Goal: Information Seeking & Learning: Find specific fact

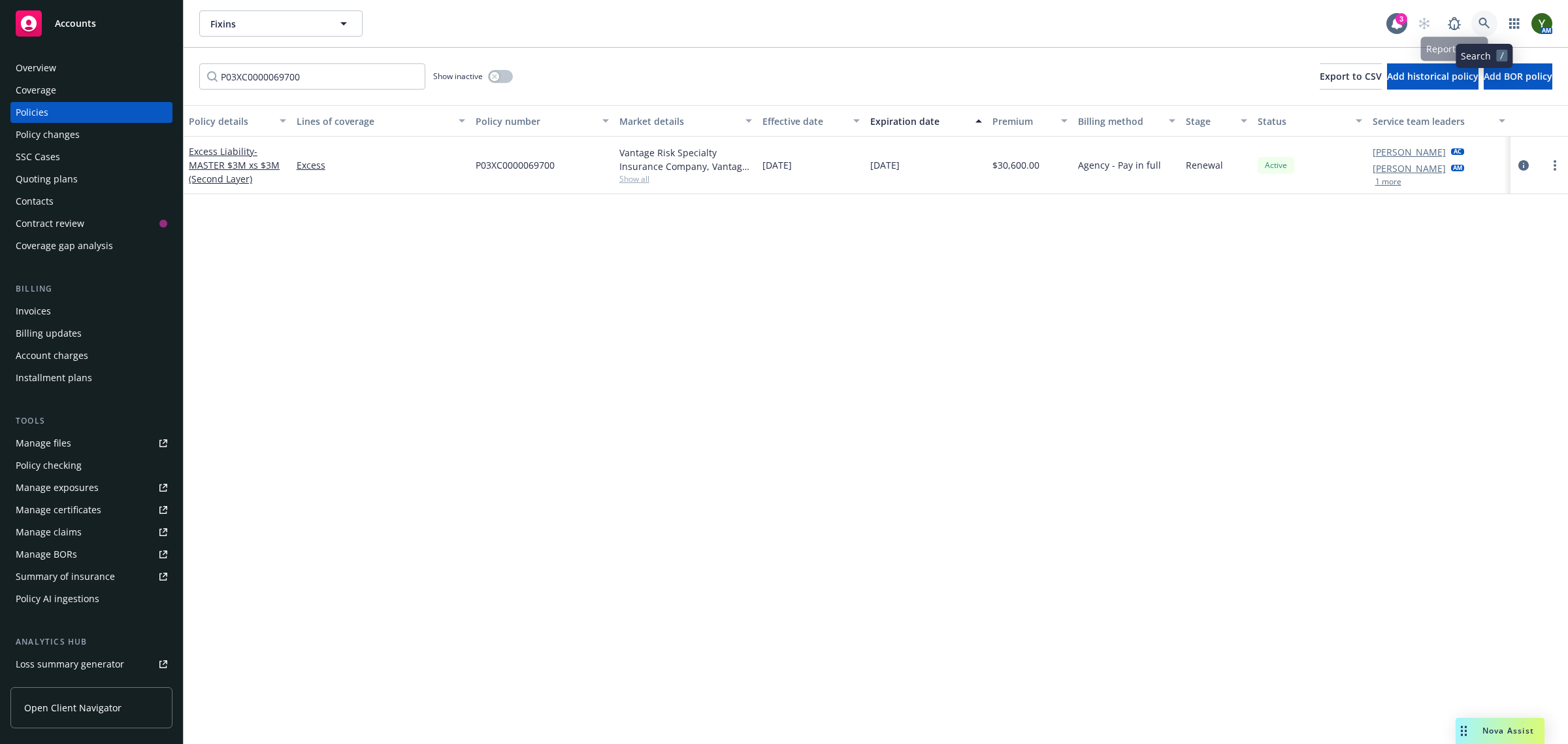
click at [1488, 23] on icon at bounding box center [1485, 24] width 12 height 12
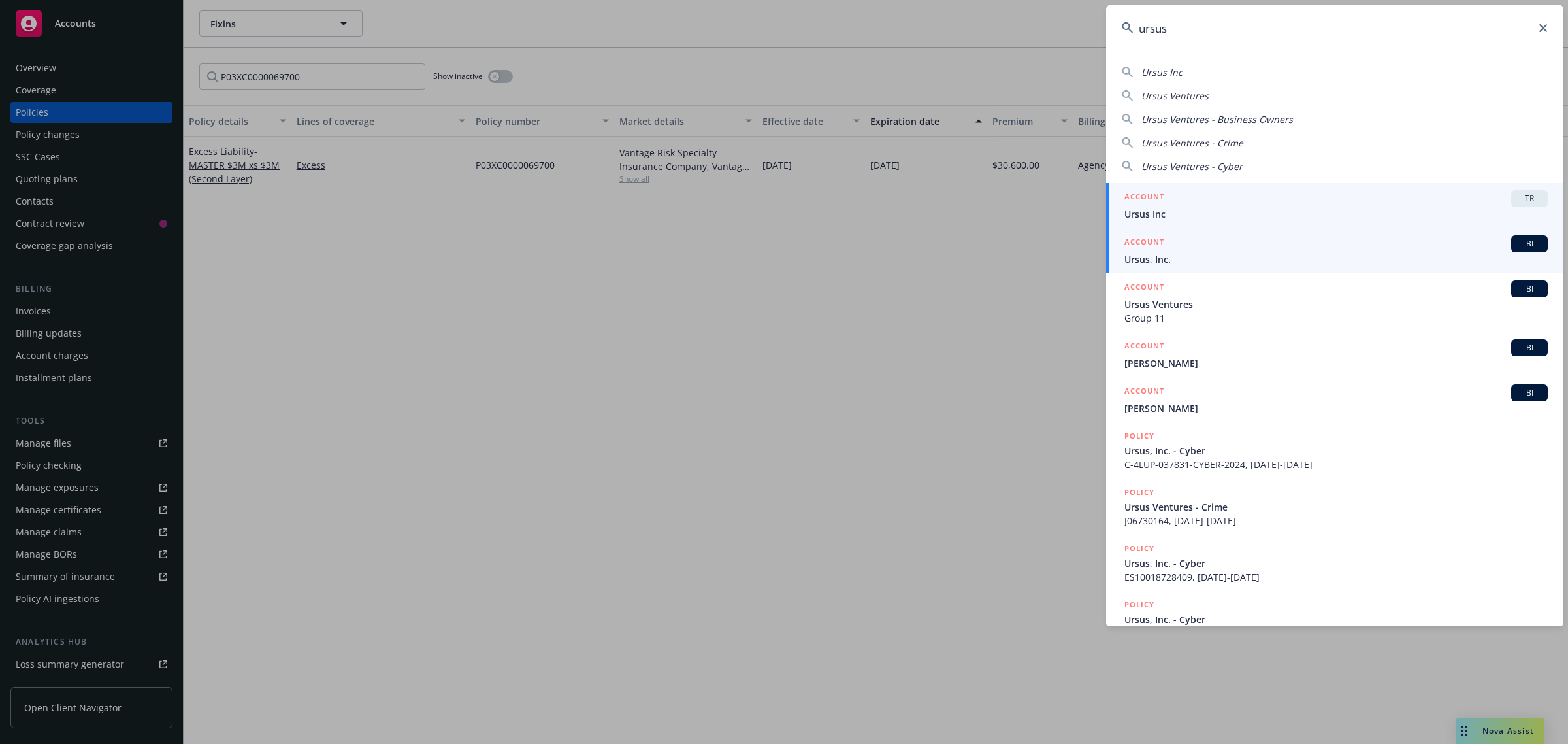
type input "ursus"
click at [1302, 256] on span "Ursus, Inc." at bounding box center [1336, 259] width 423 height 14
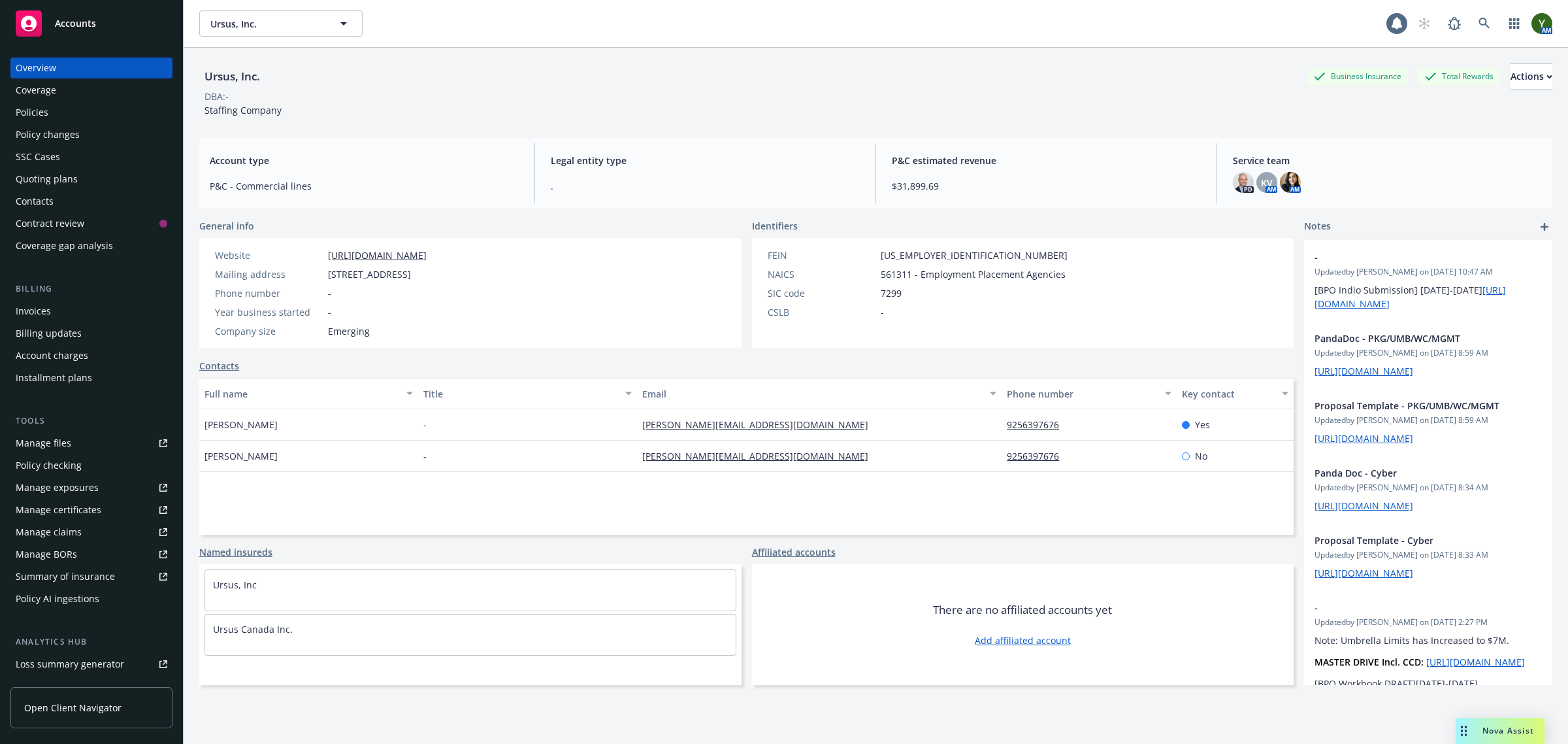
click at [60, 98] on div "Coverage" at bounding box center [91, 90] width 152 height 21
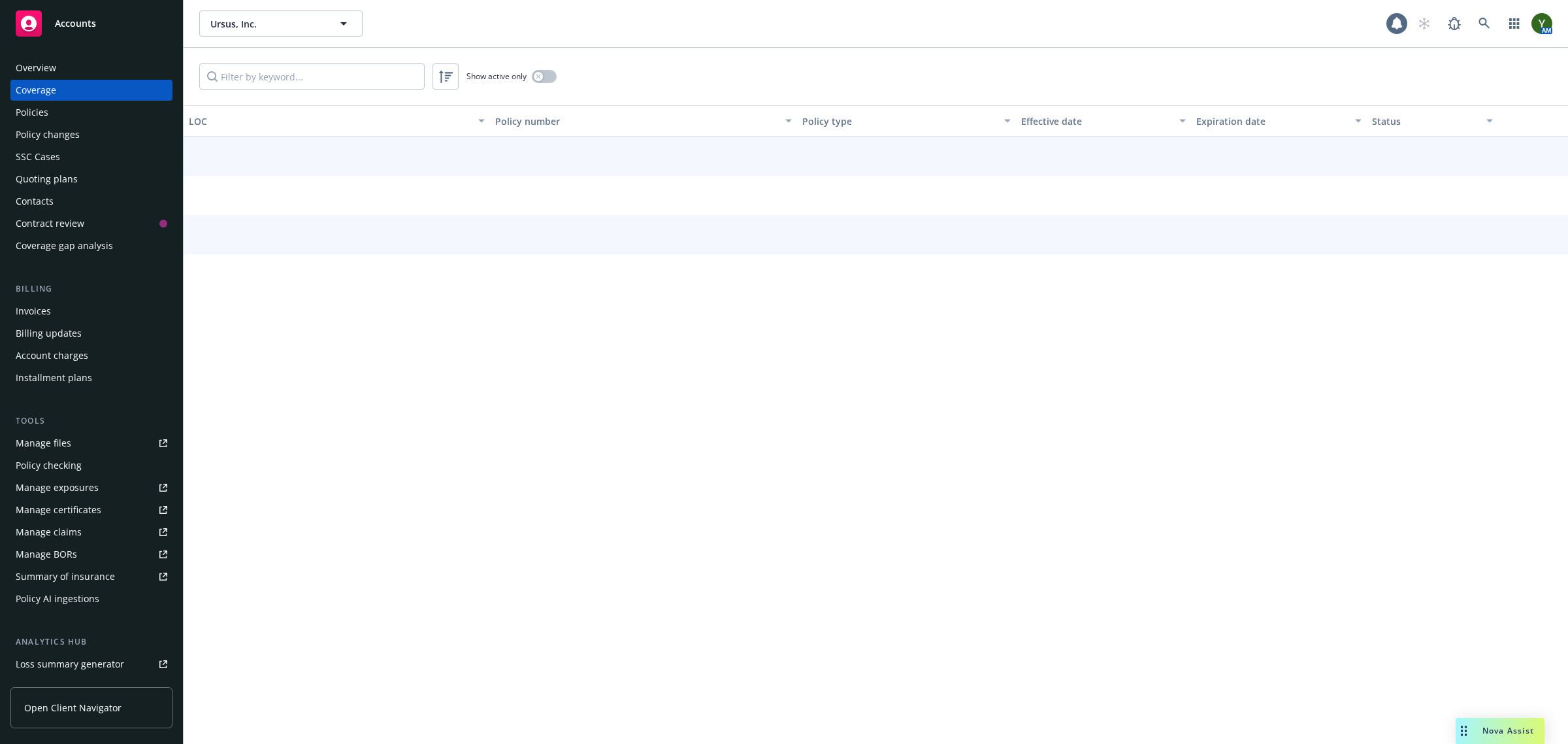
click at [57, 103] on div "Policies" at bounding box center [91, 113] width 152 height 21
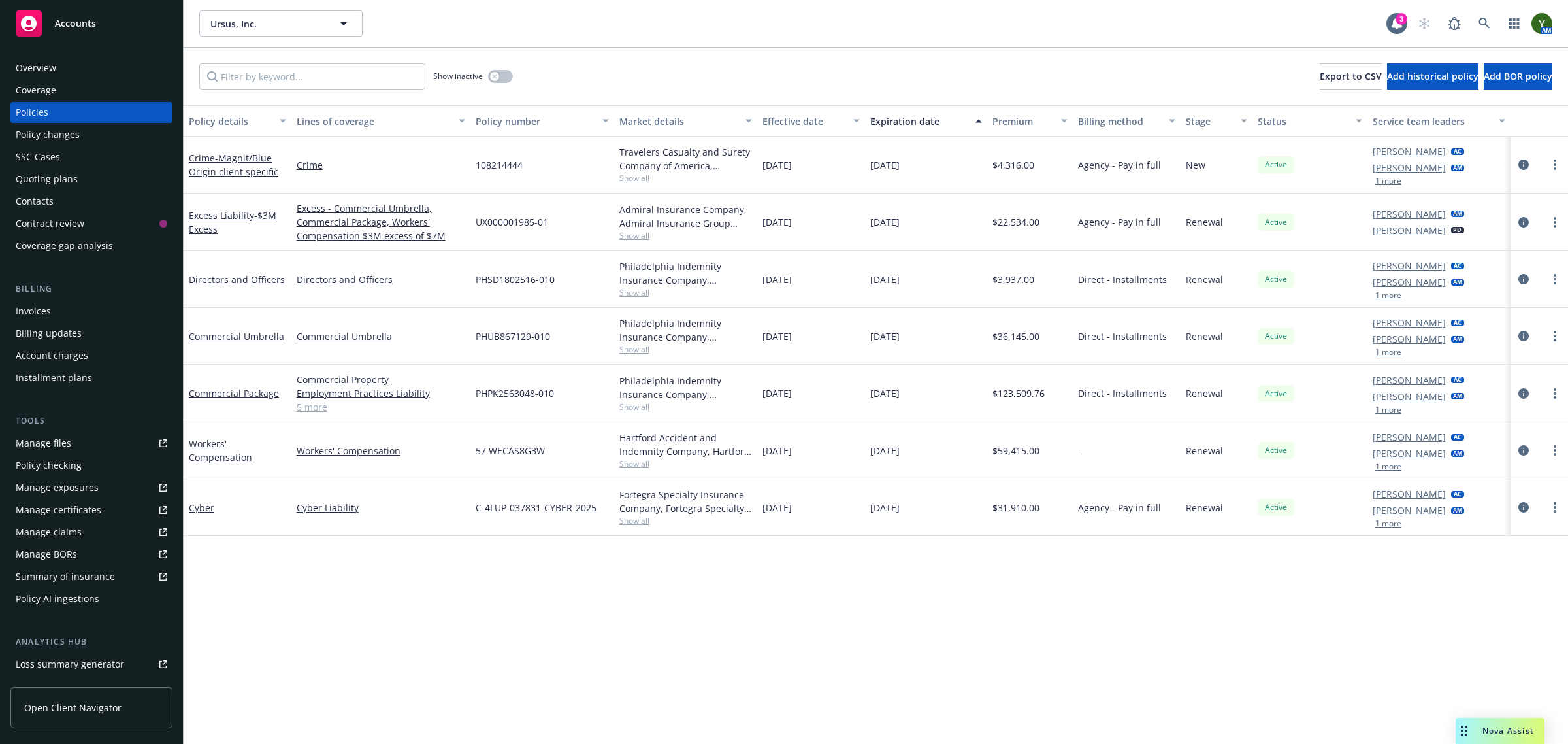
click at [654, 182] on span "Show all" at bounding box center [685, 178] width 133 height 11
click at [517, 156] on div "108214444" at bounding box center [542, 165] width 144 height 57
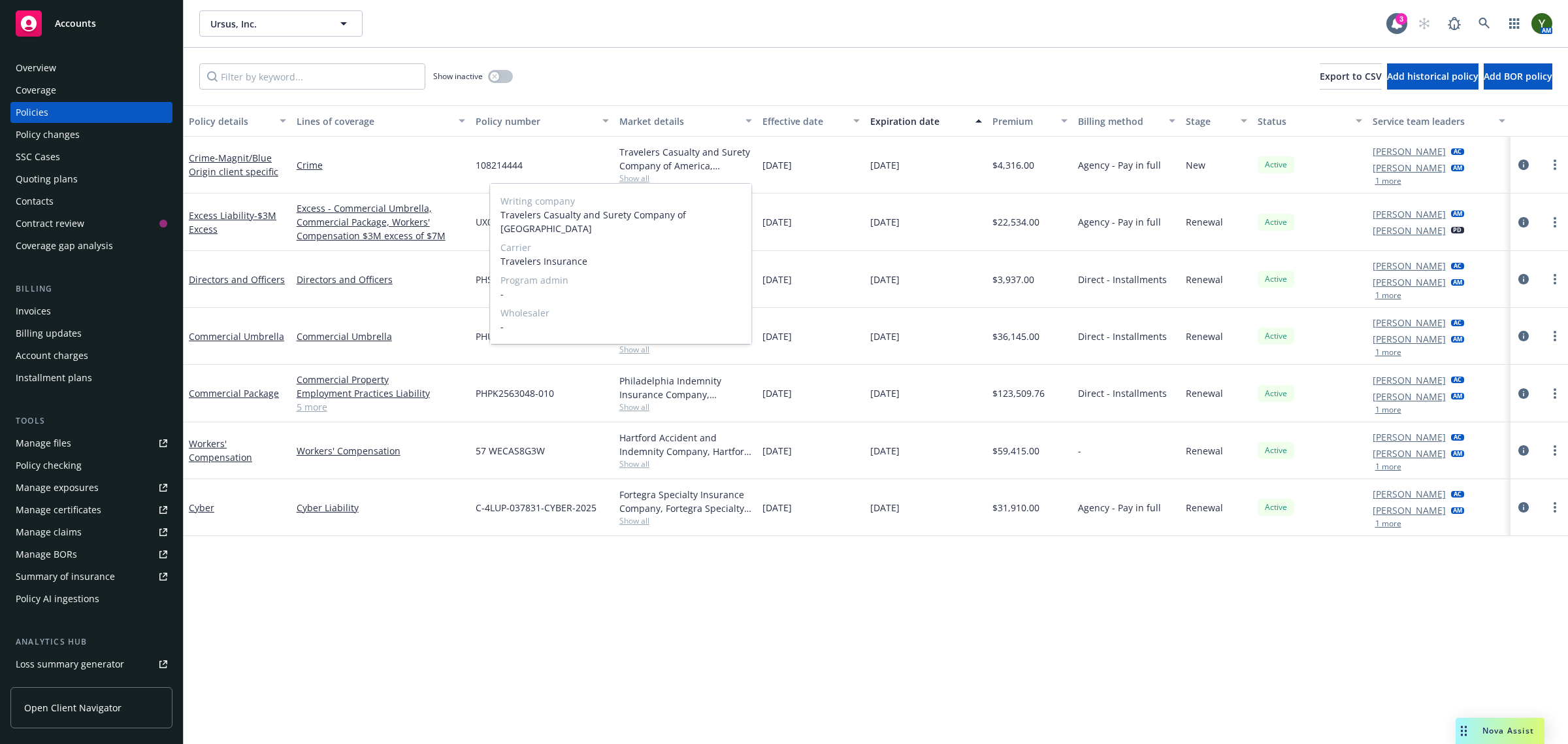
click at [500, 162] on span "108214444" at bounding box center [499, 165] width 47 height 14
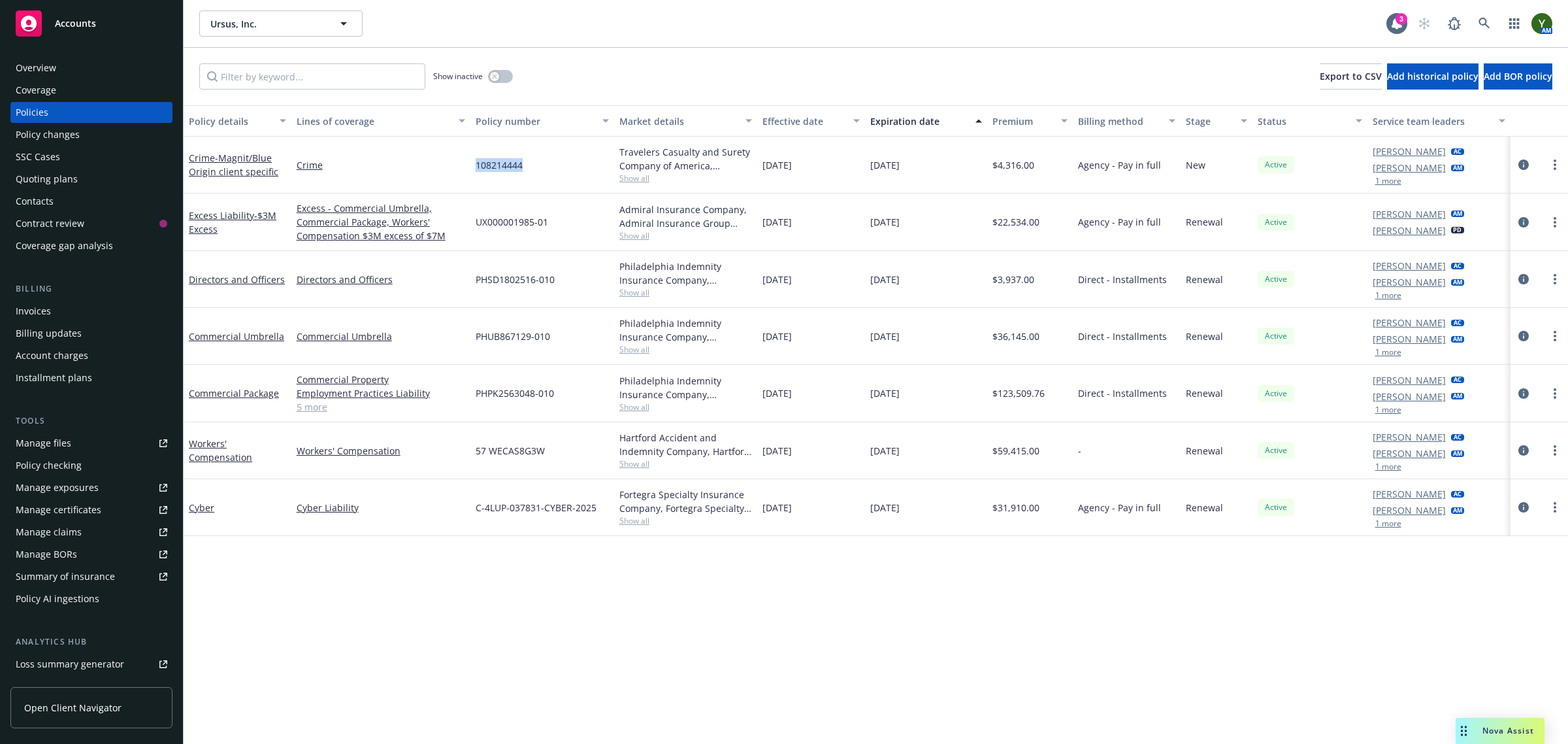
click at [500, 162] on span "108214444" at bounding box center [499, 165] width 47 height 14
copy span "108214444"
click at [1485, 30] on link at bounding box center [1485, 24] width 26 height 26
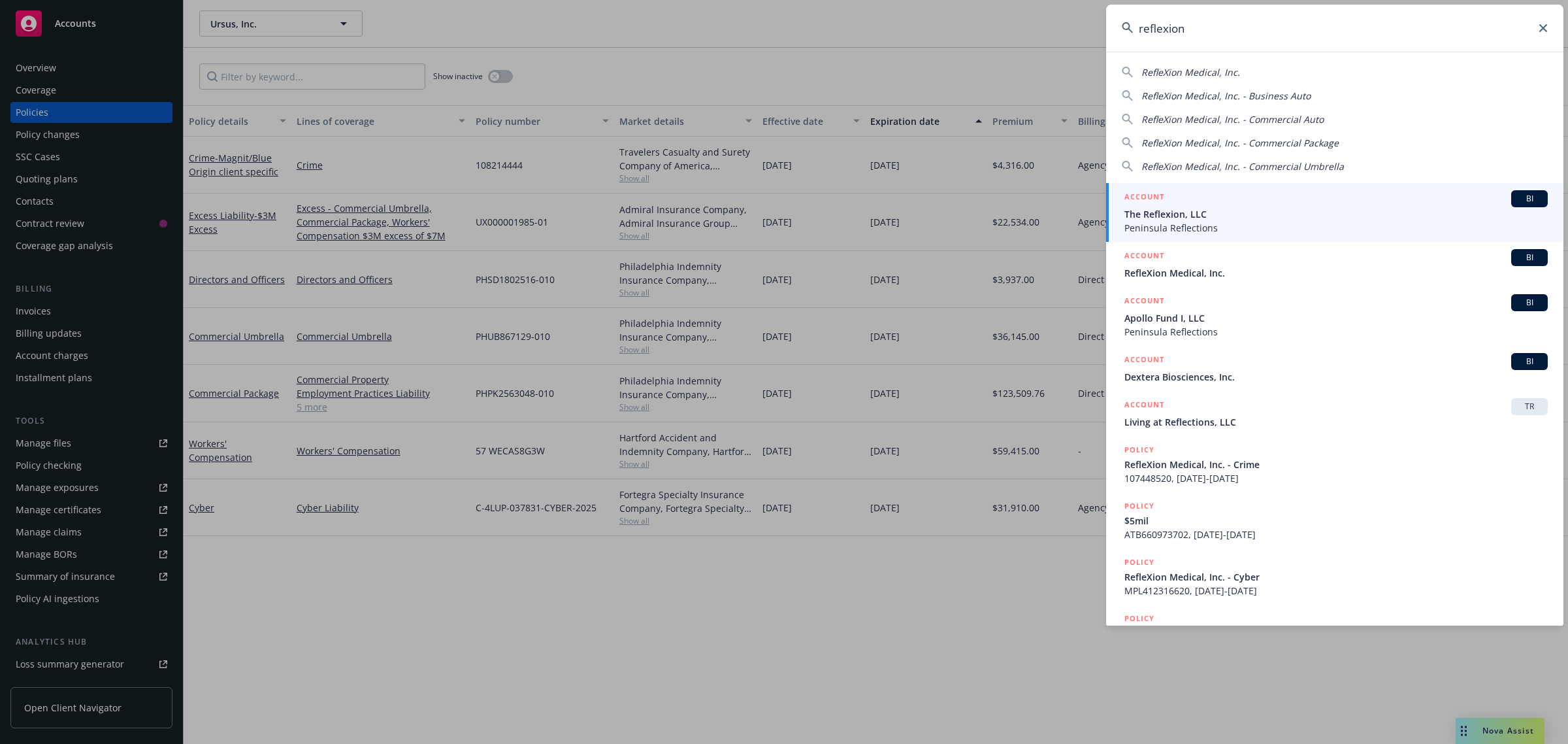
type input "reflexion"
click at [1190, 210] on span "The Reflexion, LLC" at bounding box center [1336, 214] width 423 height 14
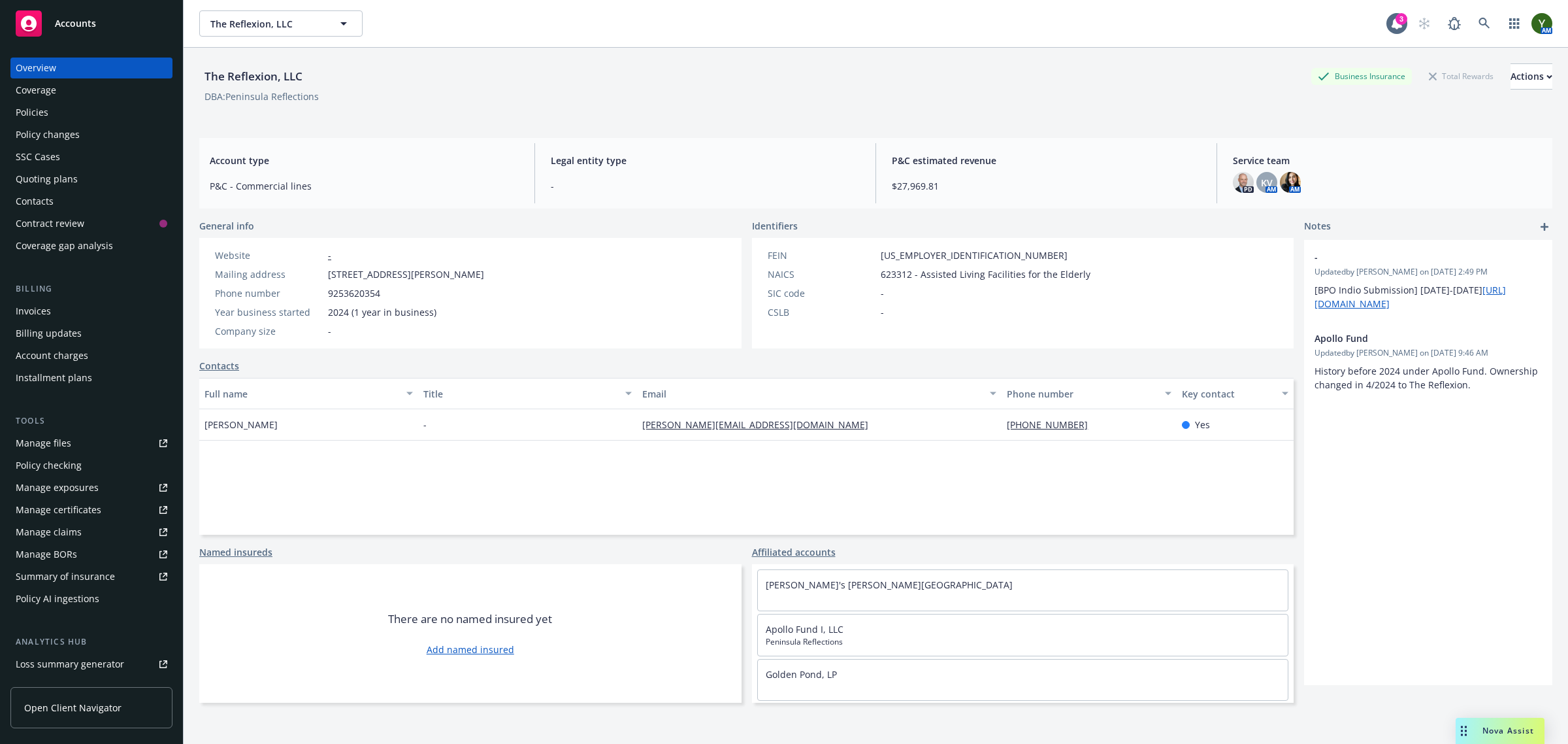
click at [14, 112] on link "Policies" at bounding box center [91, 113] width 162 height 21
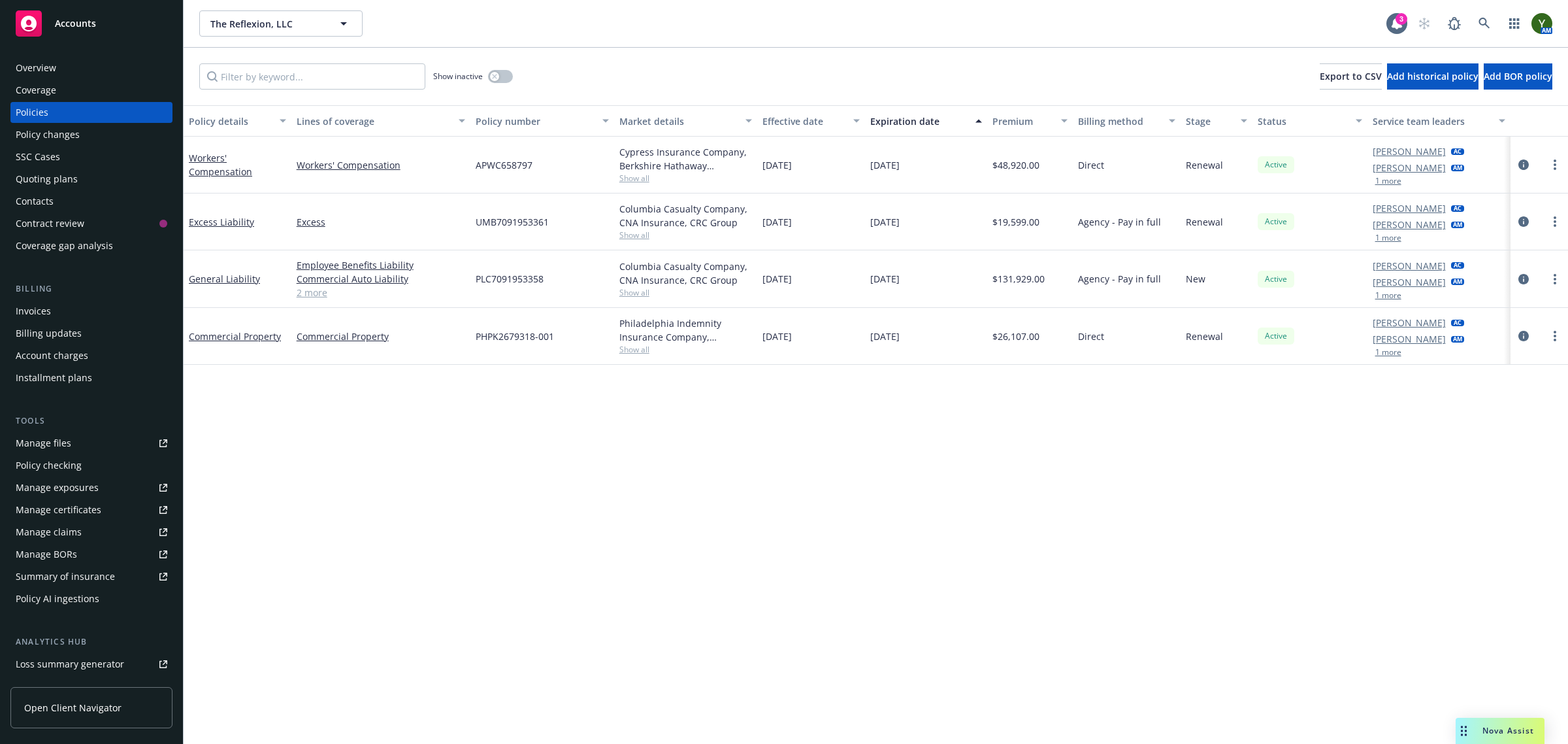
click at [523, 272] on span "PLC7091953358" at bounding box center [509, 279] width 68 height 14
click at [515, 273] on span "PLC7091953358" at bounding box center [509, 279] width 68 height 14
copy span "PLC7091953358"
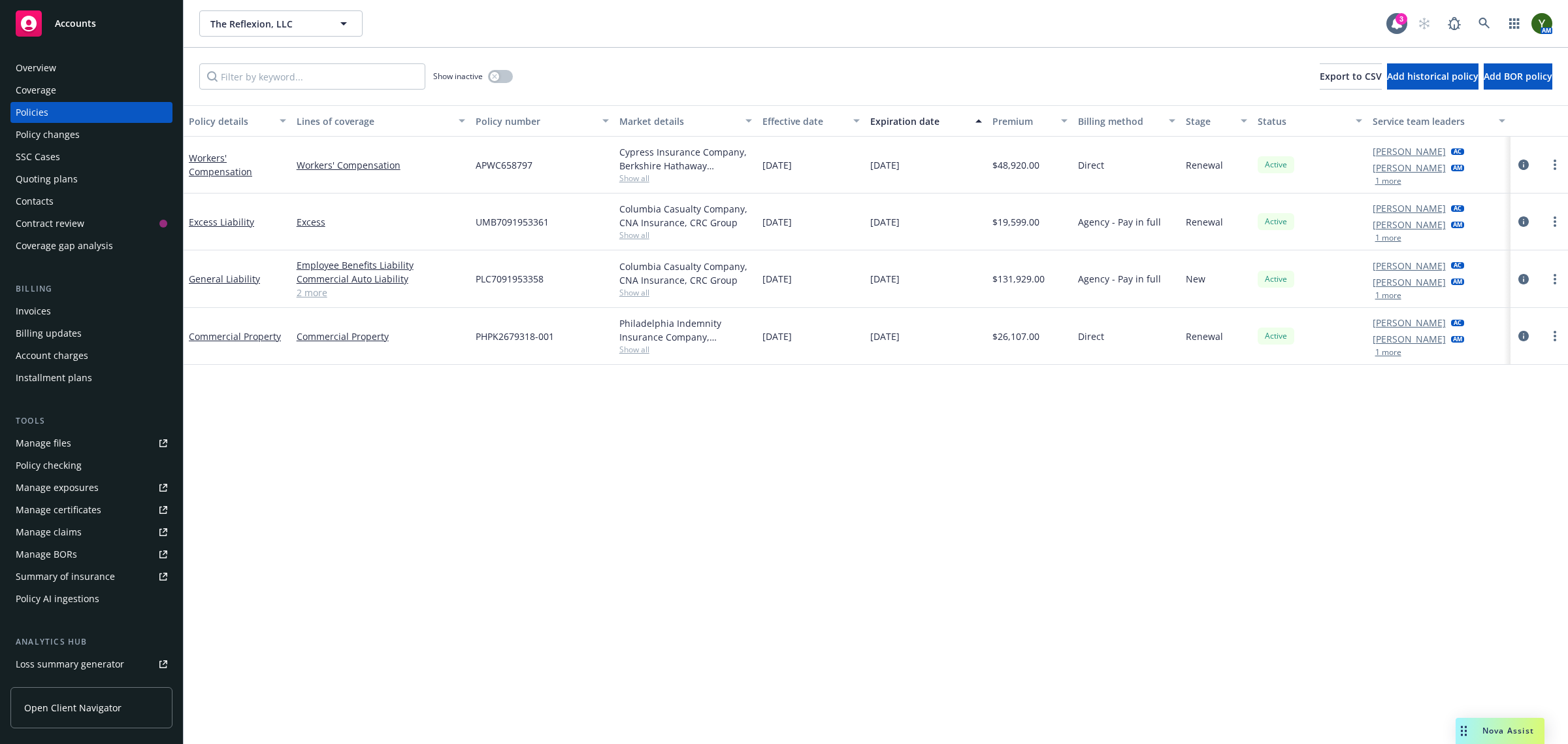
click at [541, 222] on span "UMB7091953361" at bounding box center [512, 222] width 73 height 14
copy span "UMB7091953361"
click at [495, 342] on span "PHPK2679318-001" at bounding box center [515, 336] width 79 height 14
click at [495, 338] on span "PHPK2679318-001" at bounding box center [515, 336] width 79 height 14
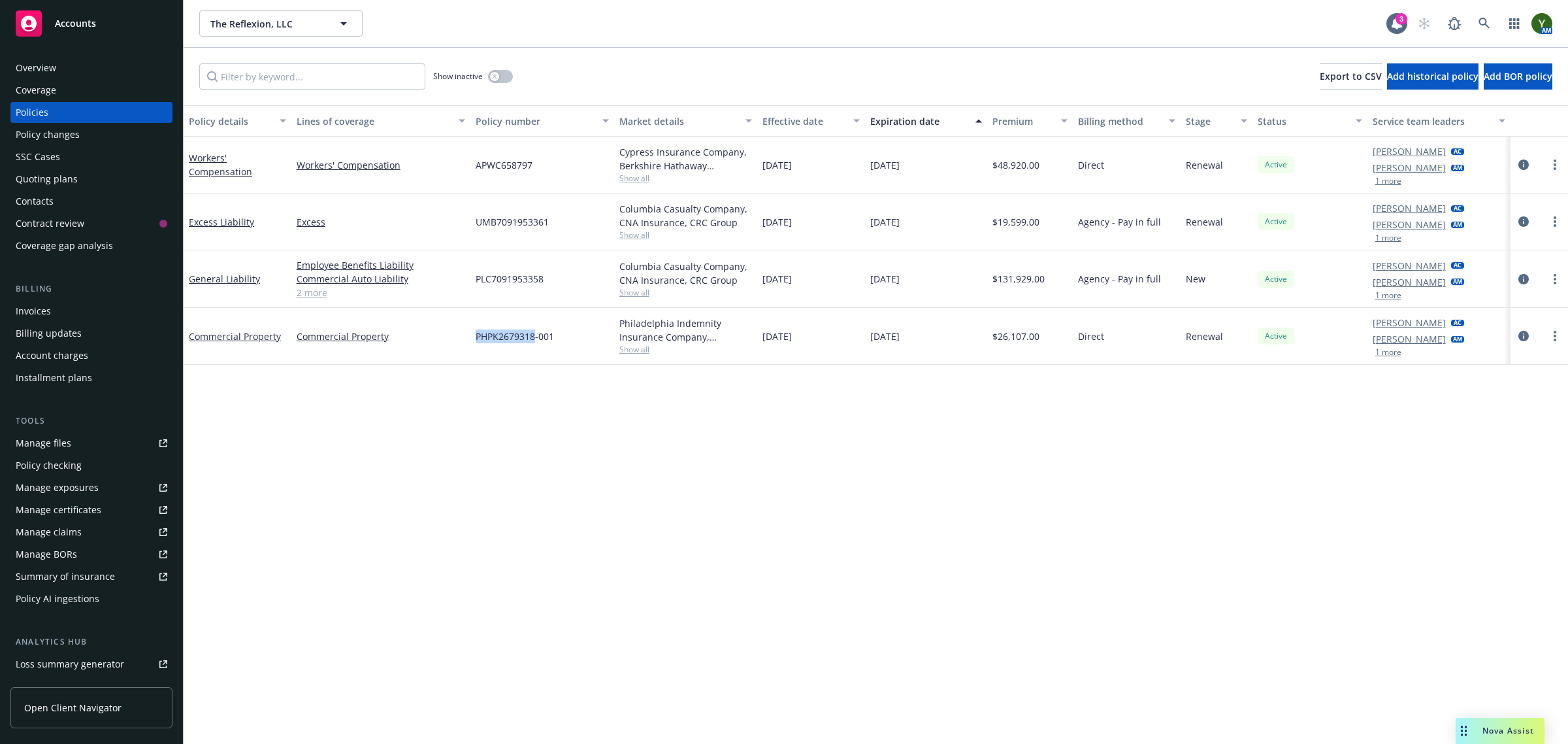
click at [495, 338] on span "PHPK2679318-001" at bounding box center [515, 336] width 79 height 14
copy span "PHPK2679318-001"
click at [507, 161] on span "APWC658797" at bounding box center [504, 165] width 57 height 14
click at [507, 161] on span "APWC658797" at bounding box center [504, 165] width 57 height 14
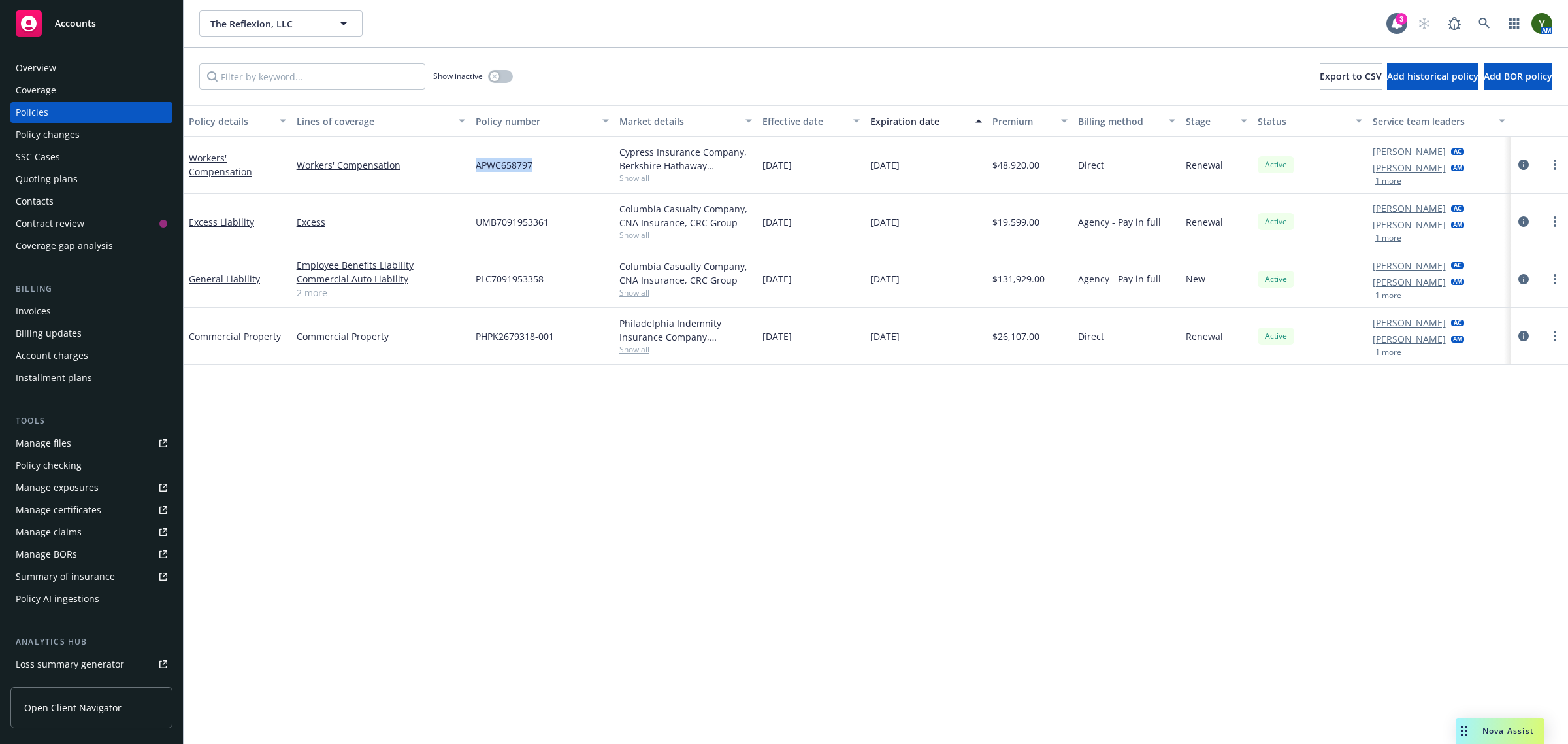
copy span "APWC658797"
click at [1522, 275] on icon "circleInformation" at bounding box center [1524, 279] width 11 height 11
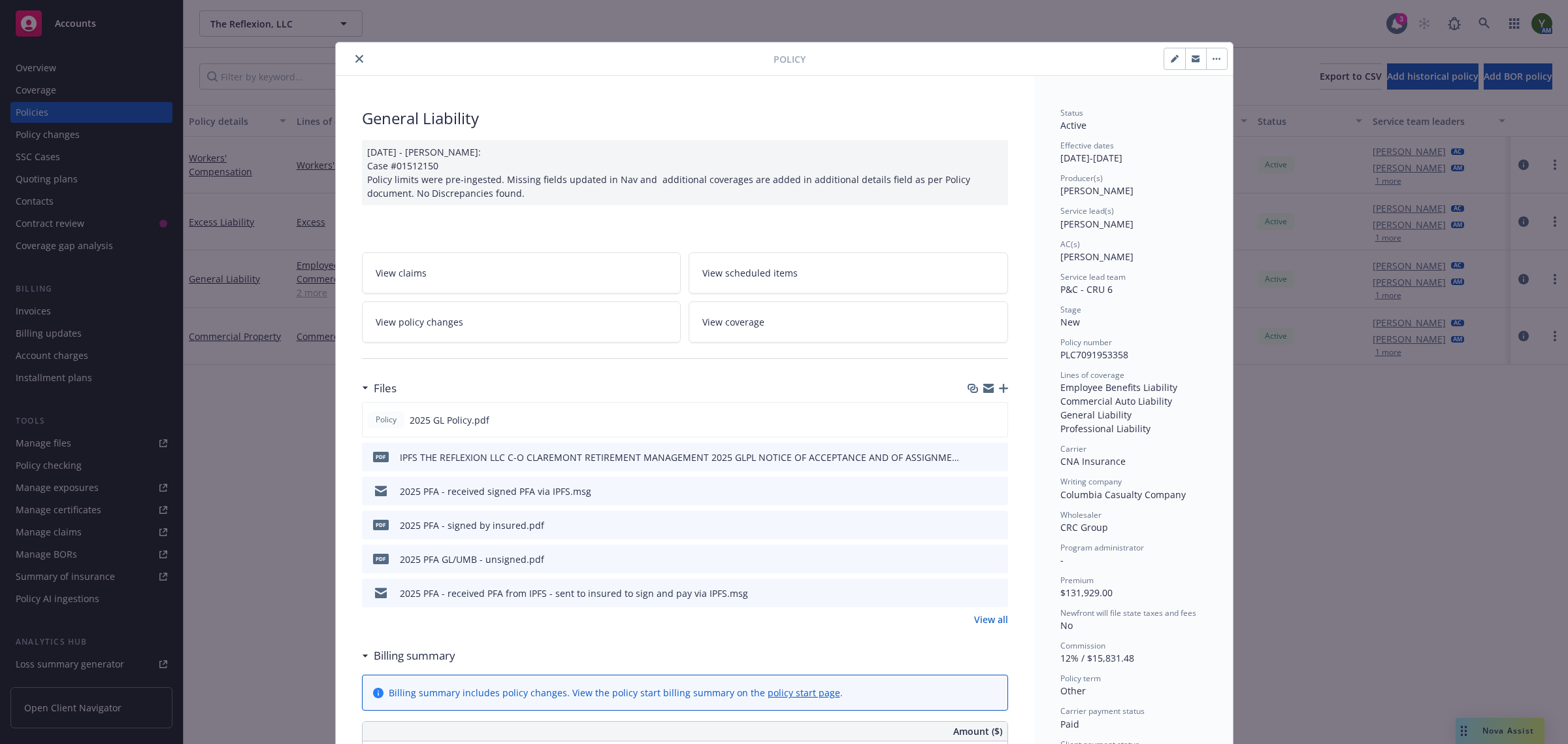
click at [986, 612] on div "Policy 2025 GL Policy.pdf pdf IPFS THE REFLEXION LLC C-O CLAREMONT RETIREMENT M…" at bounding box center [685, 514] width 646 height 224
click at [985, 622] on link "View all" at bounding box center [990, 619] width 34 height 14
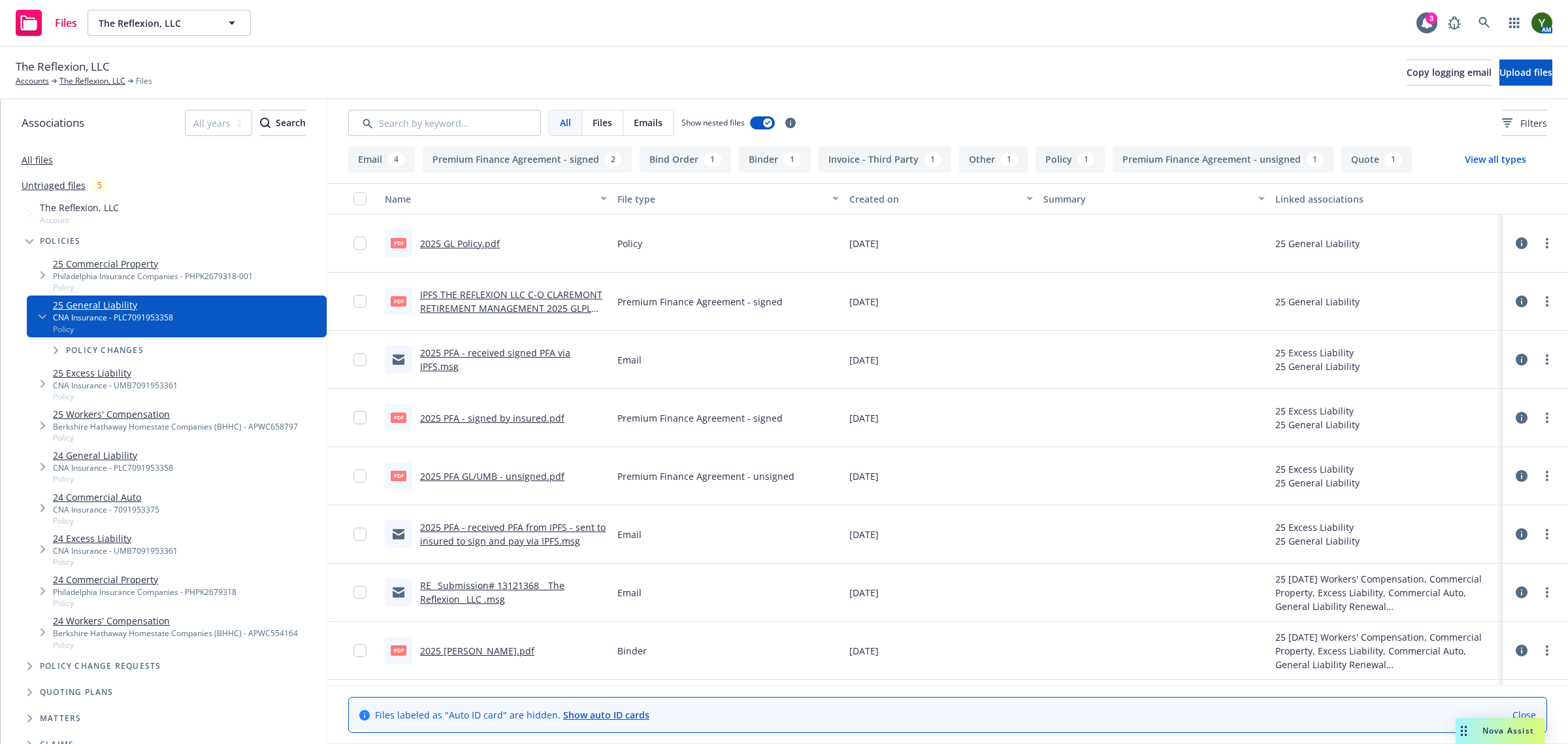
click at [482, 597] on link "RE_ Submission# 13121368 _ The Reflexion_ LLC .msg" at bounding box center [492, 592] width 144 height 26
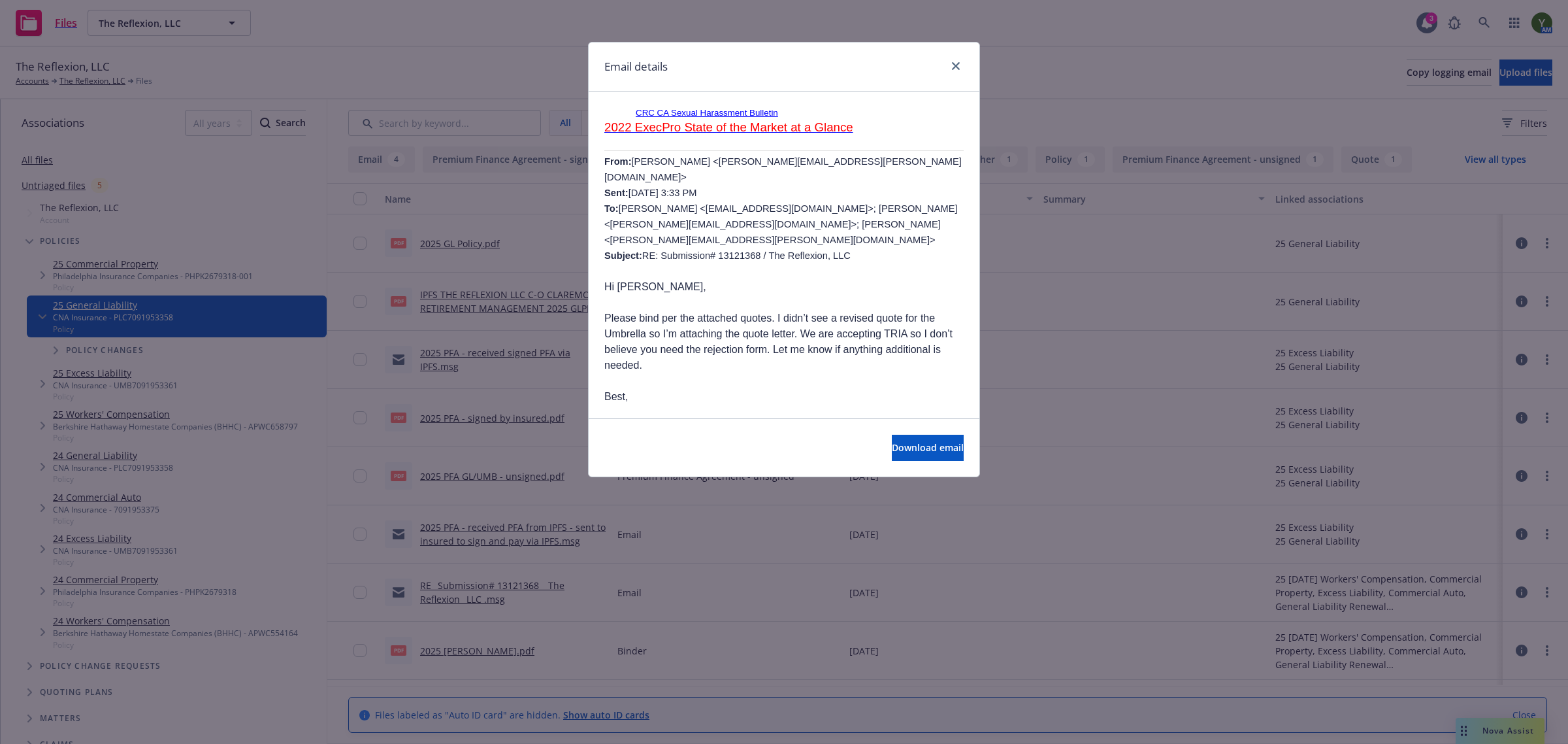
scroll to position [490, 0]
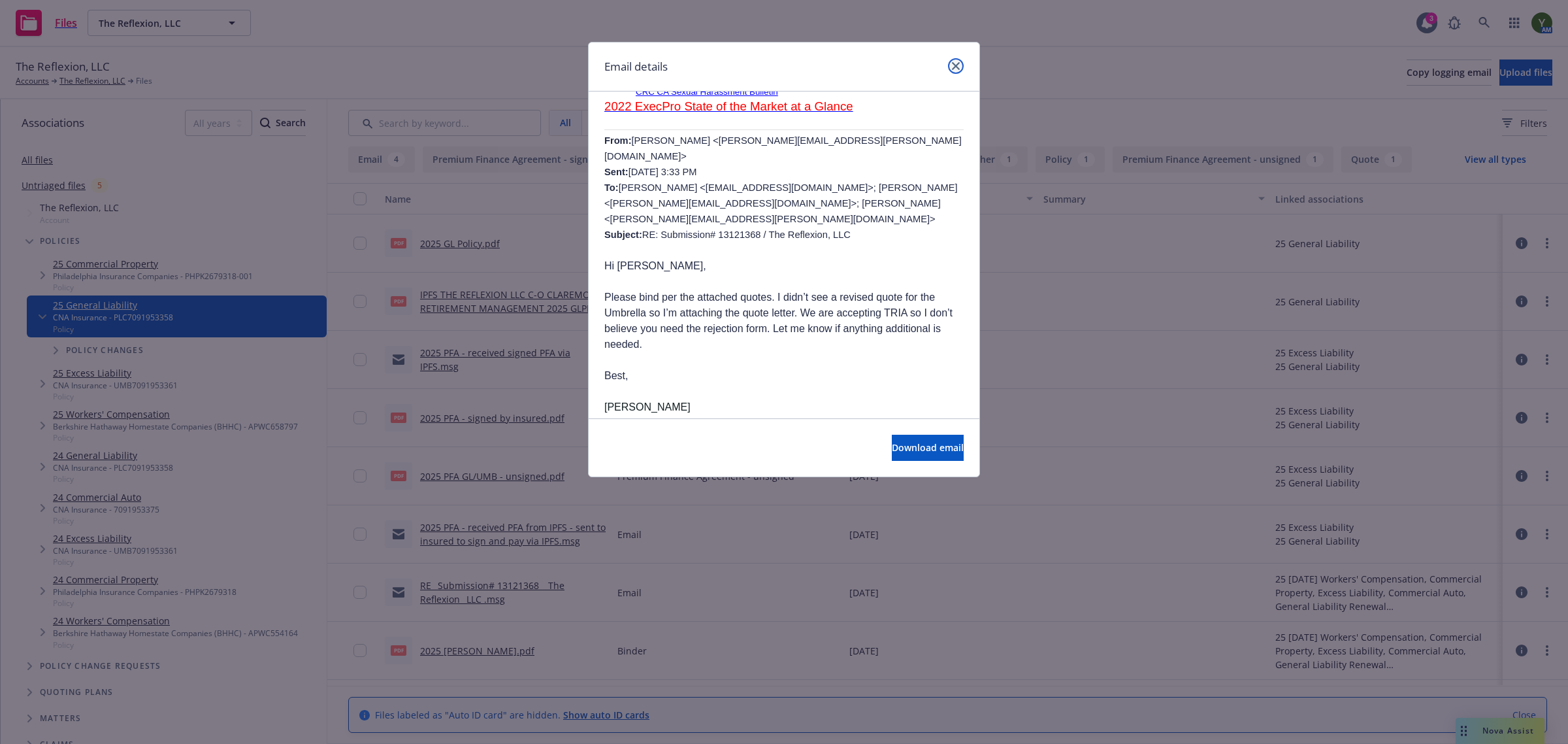
click at [949, 69] on link "close" at bounding box center [956, 66] width 16 height 16
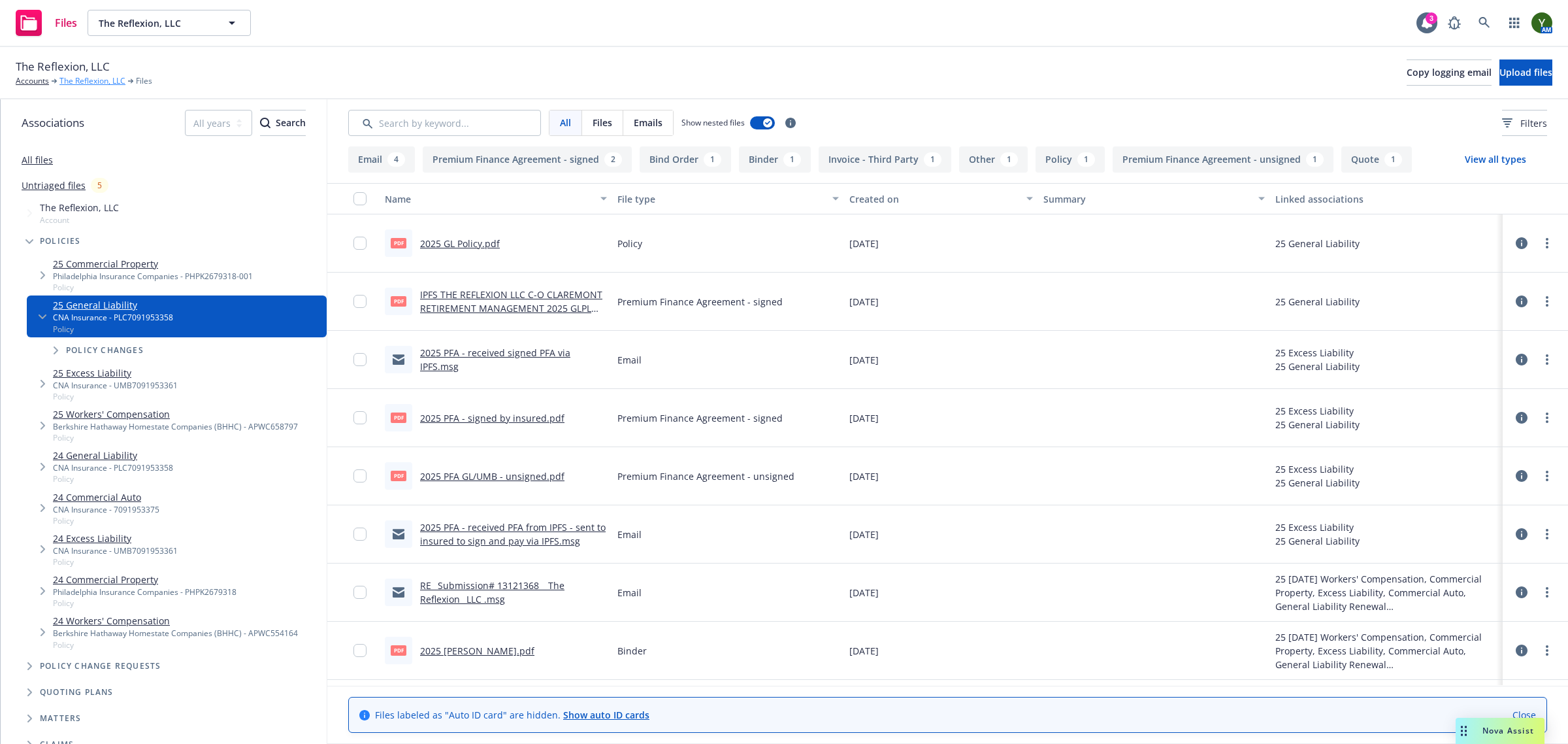
click at [74, 77] on link "The Reflexion, LLC" at bounding box center [93, 81] width 66 height 12
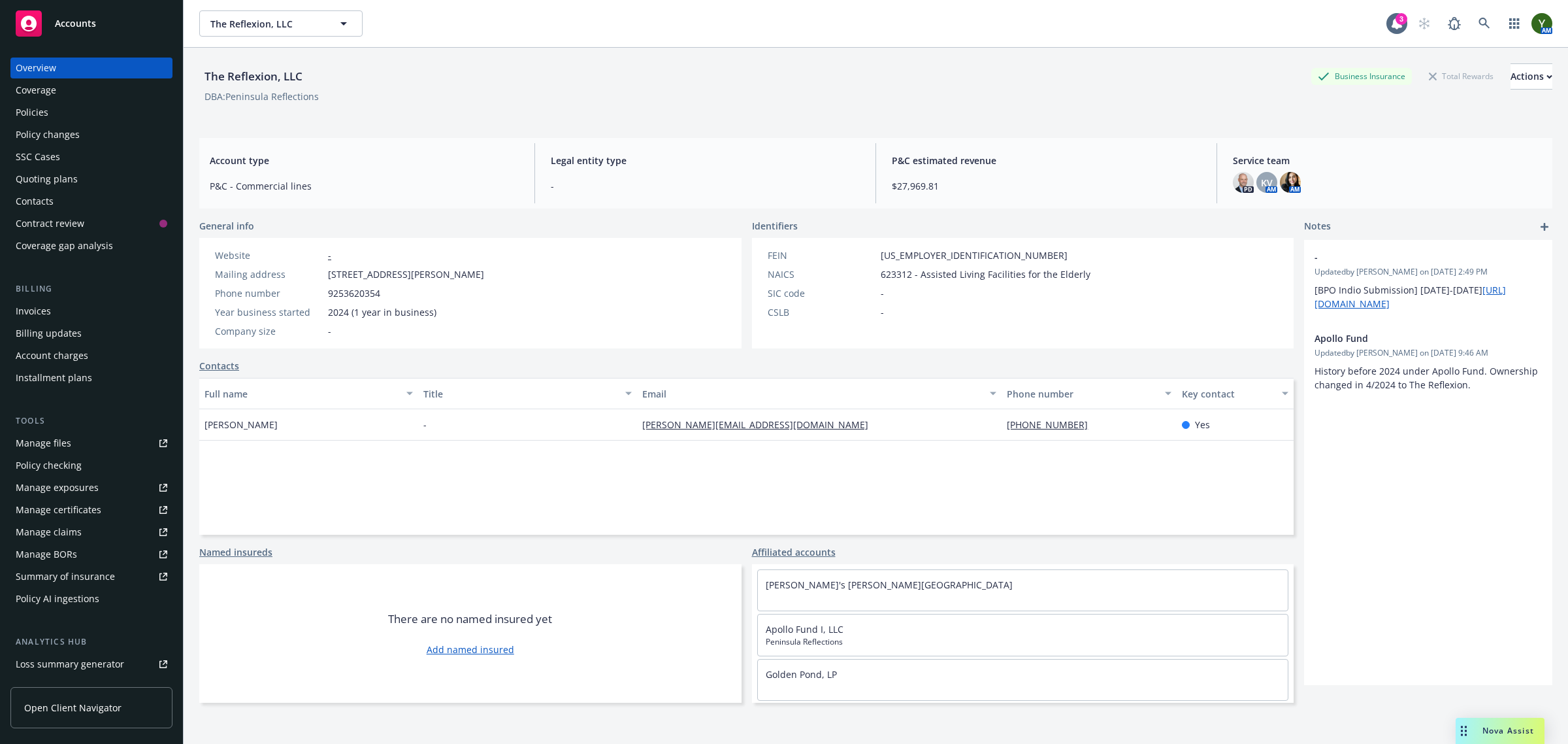
click at [69, 177] on div "Quoting plans" at bounding box center [47, 179] width 62 height 21
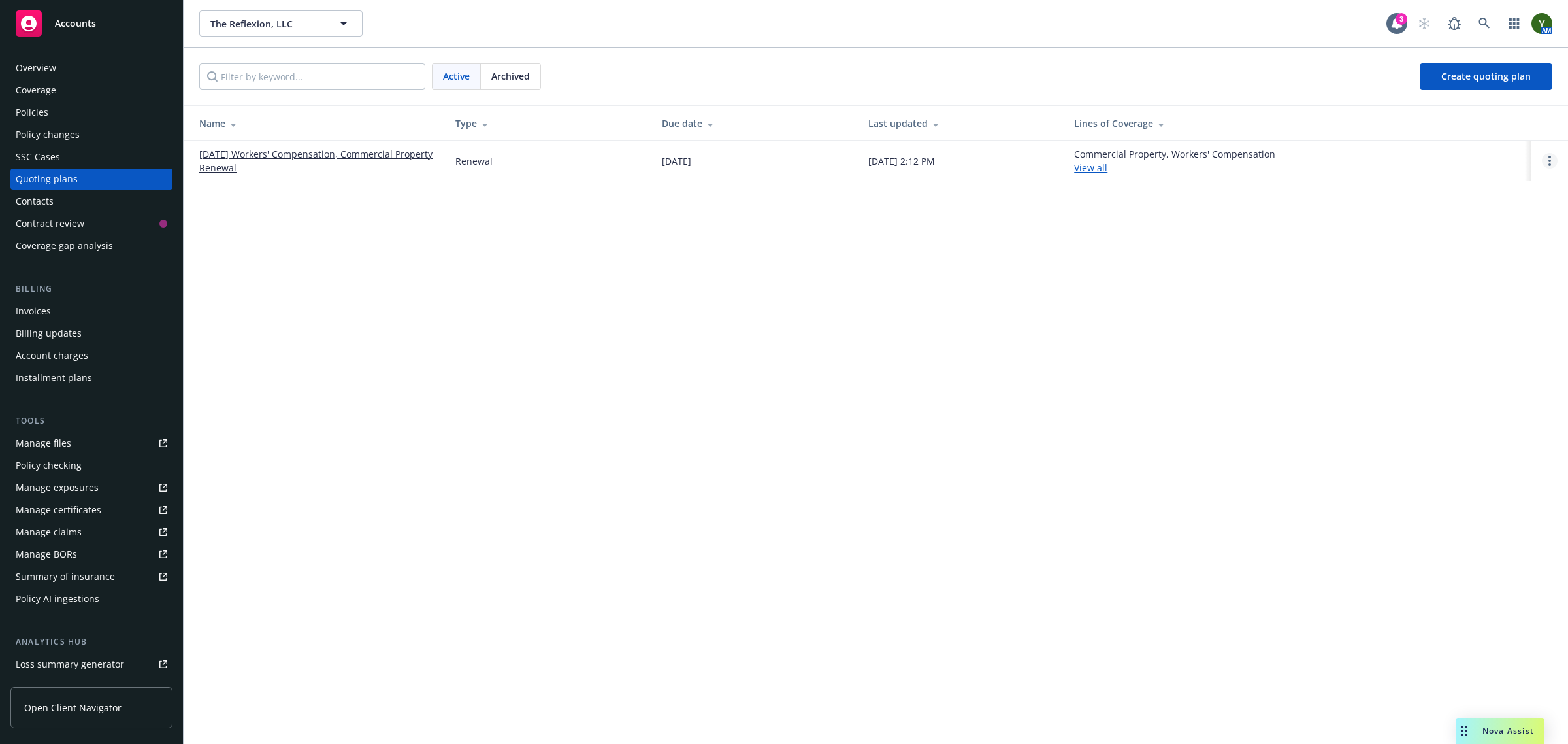
click at [1545, 160] on link "Open options" at bounding box center [1550, 161] width 16 height 16
click at [1460, 74] on span "Copy logging email" at bounding box center [1483, 73] width 114 height 13
